Goal: Navigation & Orientation: Find specific page/section

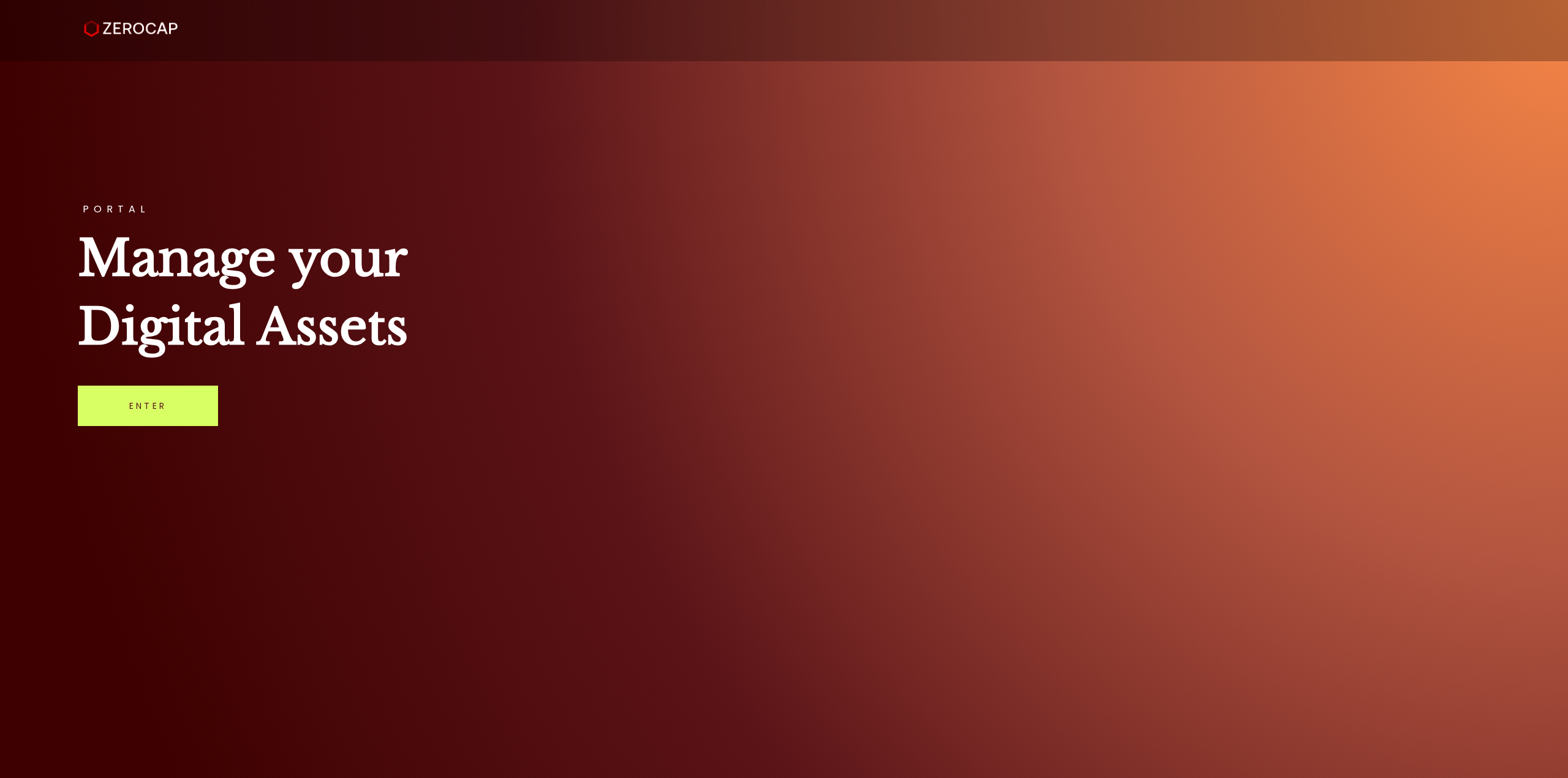
click at [167, 406] on link "Enter" at bounding box center [148, 405] width 140 height 41
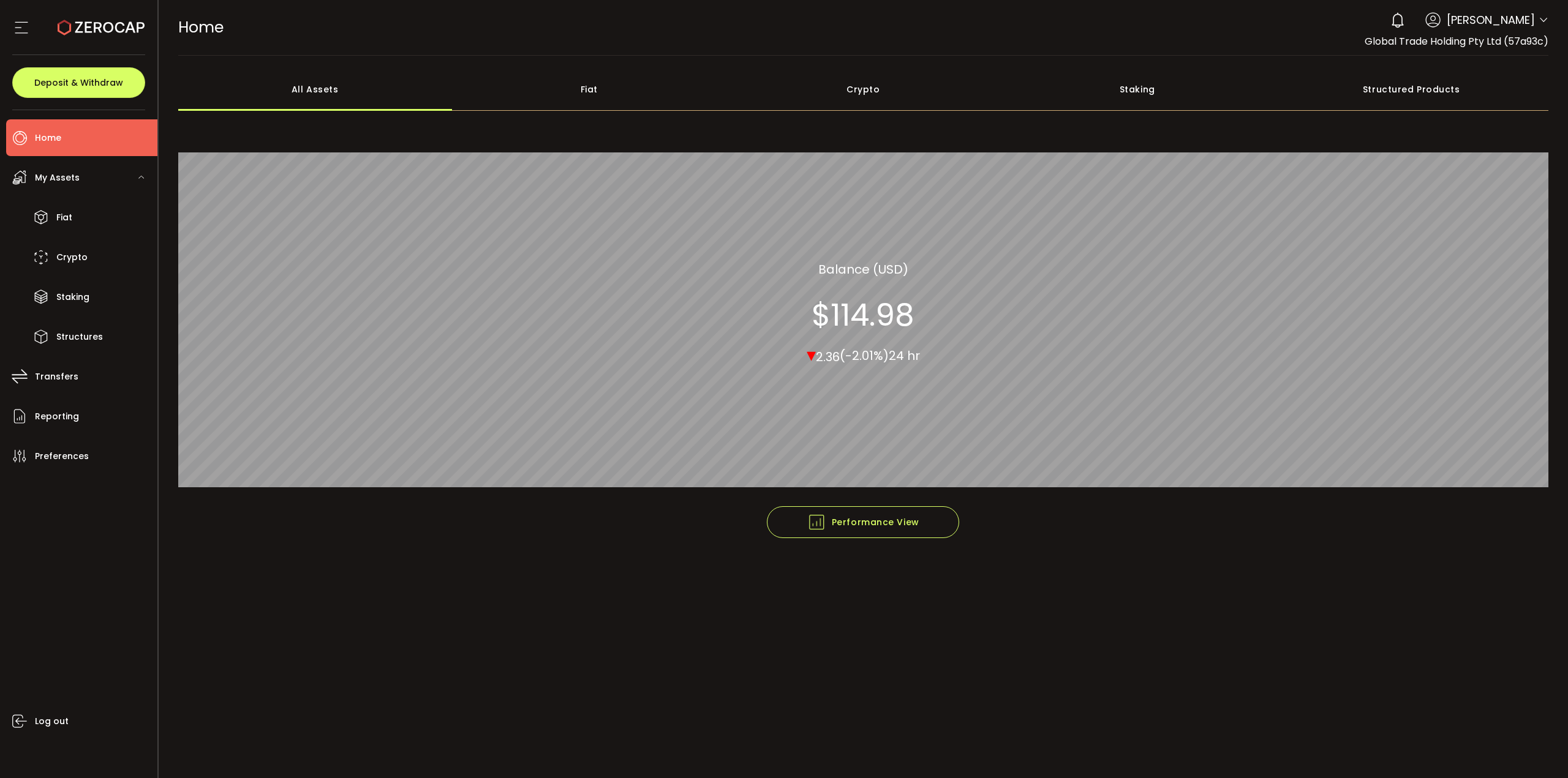
click at [661, 562] on footer "Performance View Graph View" at bounding box center [863, 549] width 1371 height 84
